Goal: Check status: Check status

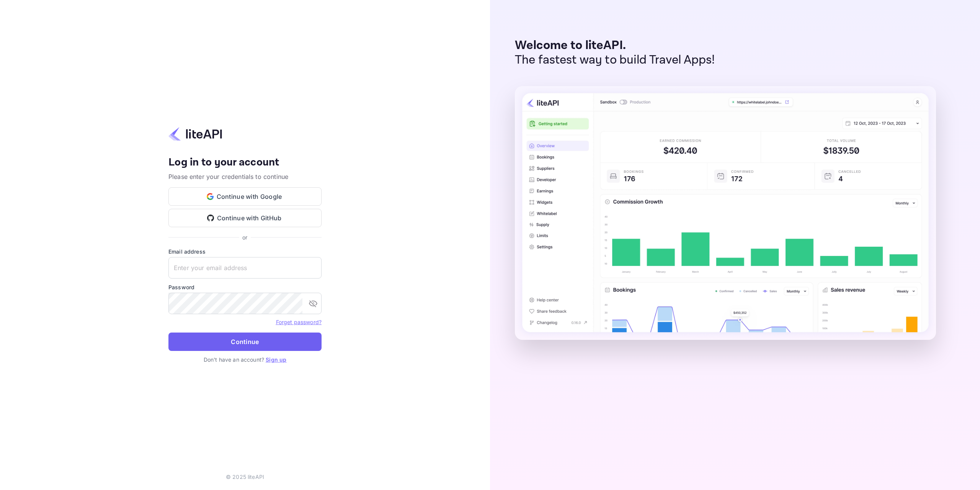
type input "[EMAIL_ADDRESS][DOMAIN_NAME]"
click at [277, 343] on button "Continue" at bounding box center [244, 341] width 153 height 18
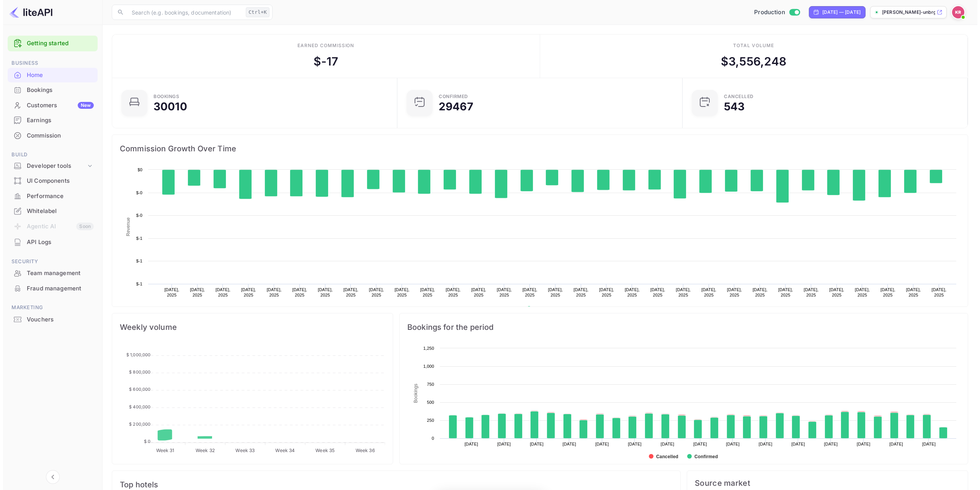
scroll to position [119, 275]
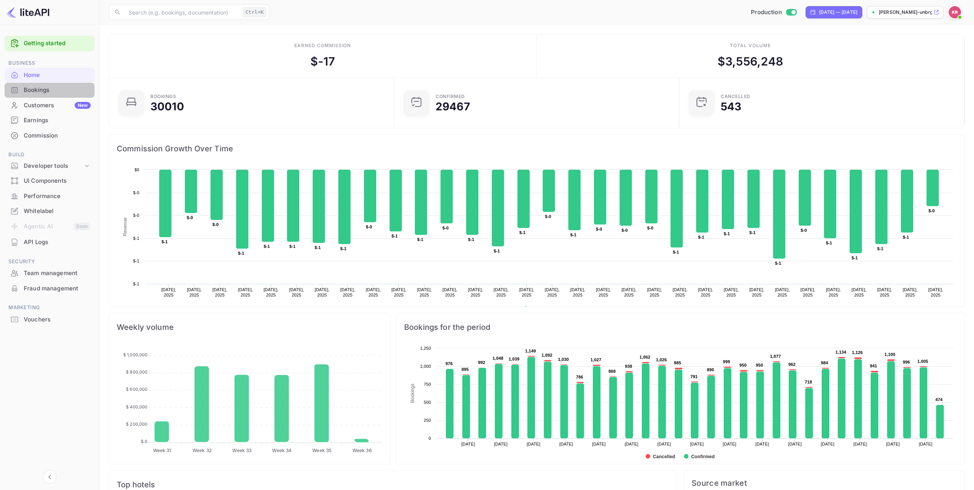
click at [51, 88] on div "Bookings" at bounding box center [57, 90] width 67 height 9
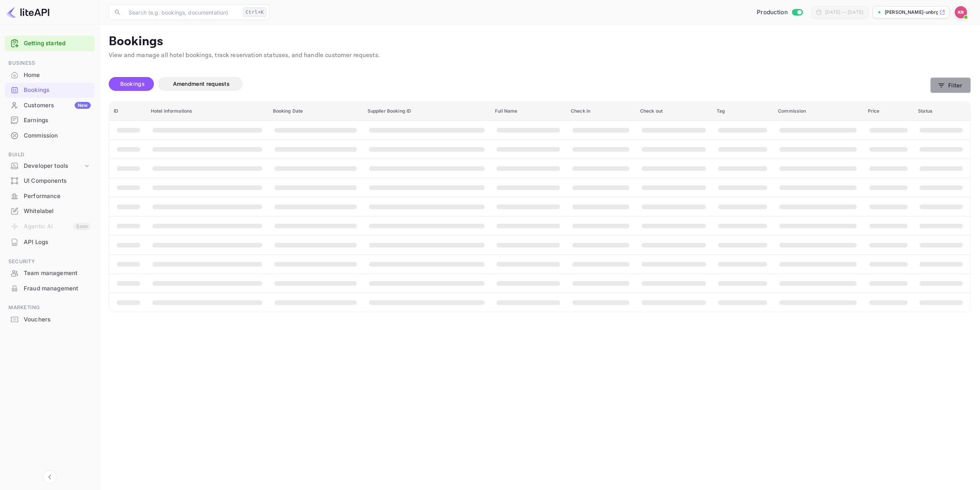
click at [951, 82] on button "Filter" at bounding box center [950, 85] width 41 height 16
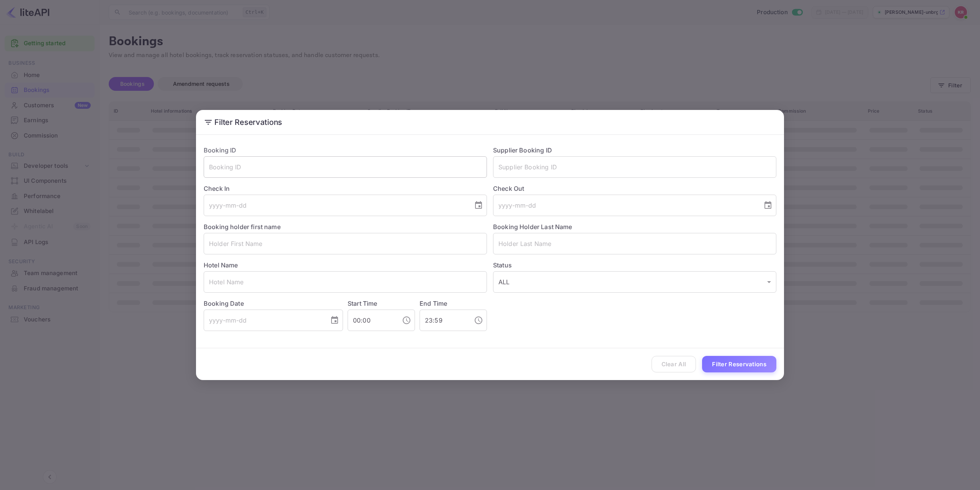
click at [412, 167] on input "text" at bounding box center [345, 166] width 283 height 21
paste input "q0Yeswy9H"
click at [211, 167] on input "q0Yeswy9H" at bounding box center [345, 166] width 283 height 21
type input "q0Yeswy9H"
click at [751, 364] on button "Filter Reservations" at bounding box center [739, 364] width 74 height 16
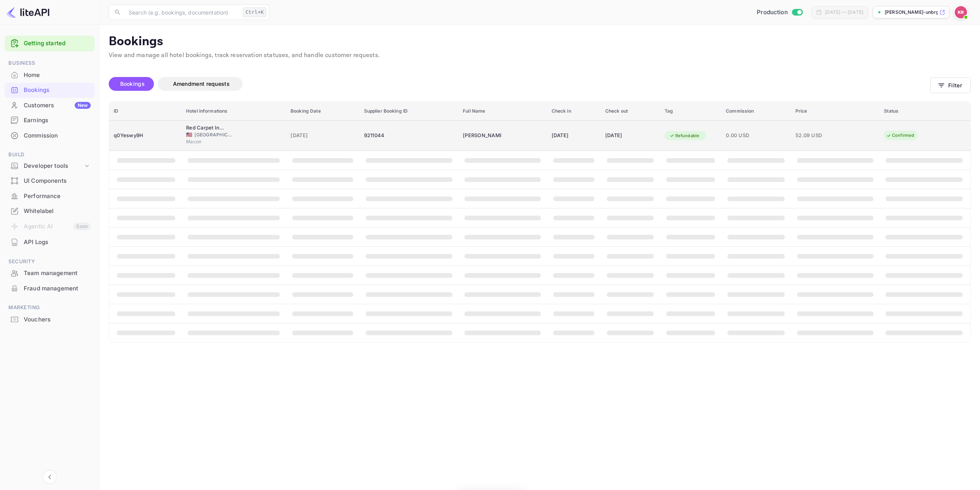
click at [233, 128] on div "Red Carpet Inn Macon 🇺🇸 United States of America Macon" at bounding box center [233, 135] width 95 height 23
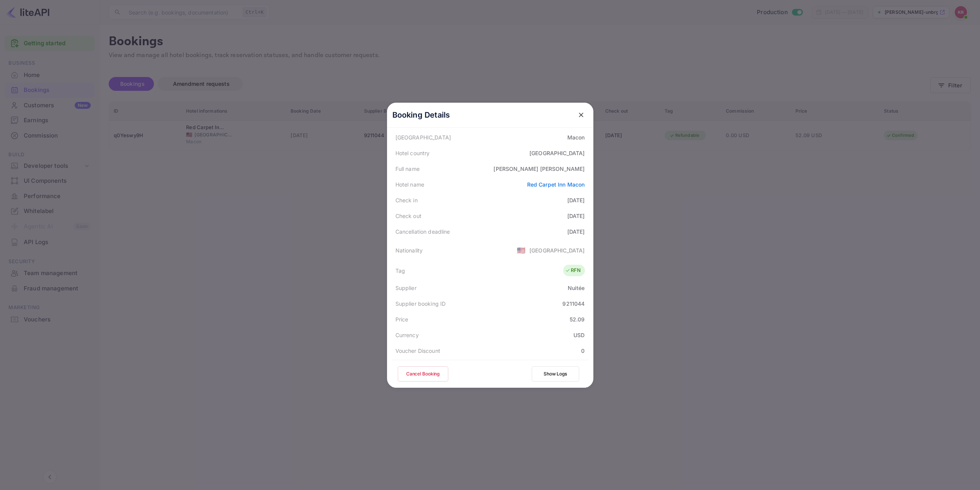
scroll to position [77, 0]
click at [577, 115] on icon "close" at bounding box center [581, 115] width 8 height 8
